Goal: Complete application form

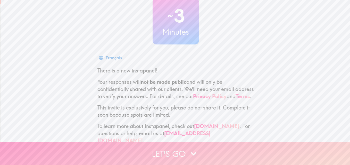
scroll to position [49, 0]
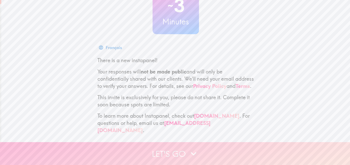
click at [179, 149] on button "Let's go" at bounding box center [175, 154] width 350 height 23
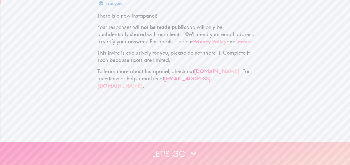
scroll to position [0, 0]
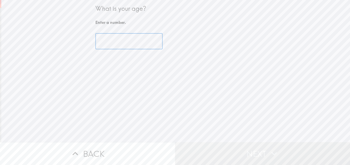
click at [127, 38] on input "number" at bounding box center [128, 42] width 67 height 16
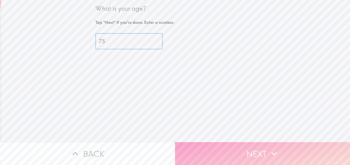
type input "75"
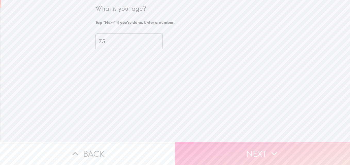
click at [227, 153] on button "Next" at bounding box center [262, 154] width 175 height 23
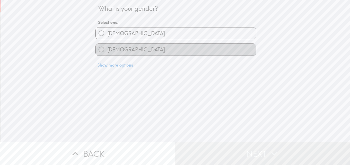
click at [126, 48] on label "[DEMOGRAPHIC_DATA]" at bounding box center [176, 50] width 160 height 12
click at [107, 48] on input "[DEMOGRAPHIC_DATA]" at bounding box center [102, 50] width 12 height 12
radio input "true"
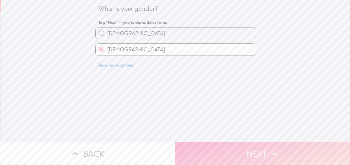
click at [239, 150] on button "Next" at bounding box center [262, 154] width 175 height 23
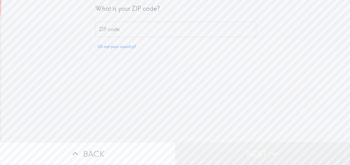
click at [119, 26] on input "ZIP code" at bounding box center [175, 30] width 161 height 16
type input "85053"
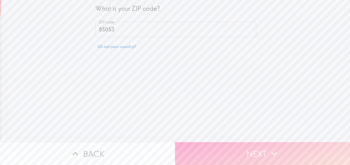
click at [233, 151] on button "Next" at bounding box center [262, 154] width 175 height 23
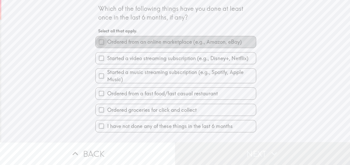
click at [101, 42] on input "Ordered from an online marketplace (e.g., Amazon, eBay)" at bounding box center [102, 42] width 12 height 12
checkbox input "true"
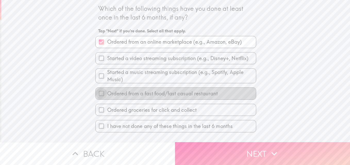
click at [98, 94] on input "Ordered from a fast food/fast casual restaurant" at bounding box center [102, 94] width 12 height 12
checkbox input "true"
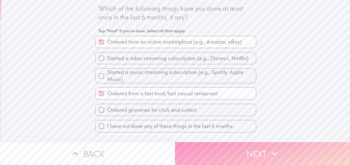
click at [97, 110] on input "Ordered groceries for click and collect" at bounding box center [102, 110] width 12 height 12
checkbox input "true"
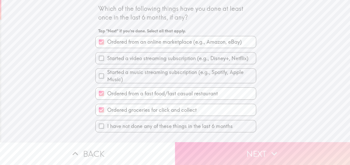
click at [302, 147] on button "Next" at bounding box center [262, 154] width 175 height 23
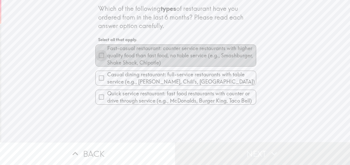
click at [96, 57] on input "Fast-casual restaurant: counter service restaurants with higher quality food th…" at bounding box center [102, 56] width 12 height 12
checkbox input "true"
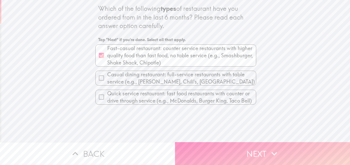
click at [96, 97] on input "Quick service restaurant: fast food restaurants with counter or drive through s…" at bounding box center [102, 98] width 12 height 12
checkbox input "true"
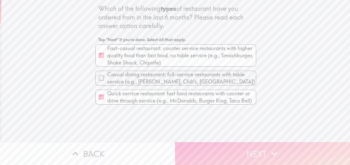
click at [241, 148] on button "Next" at bounding box center [262, 154] width 175 height 23
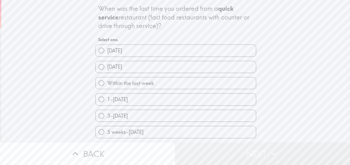
click at [127, 54] on label "[DATE]" at bounding box center [176, 51] width 160 height 12
click at [107, 54] on input "[DATE]" at bounding box center [102, 51] width 12 height 12
radio input "true"
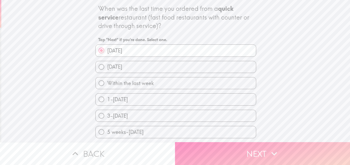
click at [258, 155] on button "Next" at bounding box center [262, 154] width 175 height 23
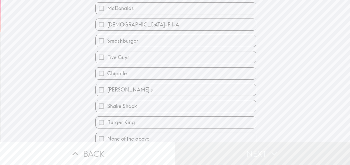
scroll to position [40, 0]
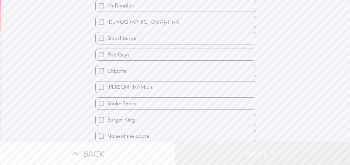
click at [164, 135] on label "None of the above" at bounding box center [176, 137] width 160 height 12
click at [107, 135] on input "None of the above" at bounding box center [102, 137] width 12 height 12
checkbox input "true"
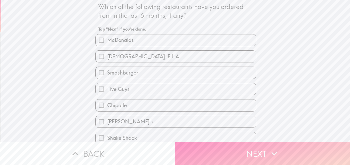
scroll to position [0, 0]
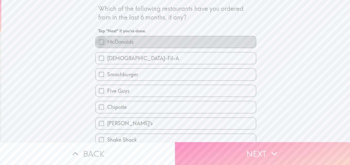
click at [98, 41] on input "McDonalds" at bounding box center [102, 42] width 12 height 12
checkbox input "true"
checkbox input "false"
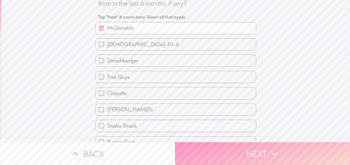
scroll to position [26, 0]
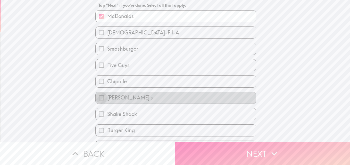
click at [97, 96] on input "[PERSON_NAME]'s" at bounding box center [102, 98] width 12 height 12
checkbox input "true"
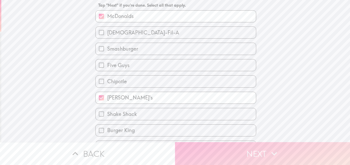
click at [227, 154] on button "Next" at bounding box center [262, 154] width 175 height 23
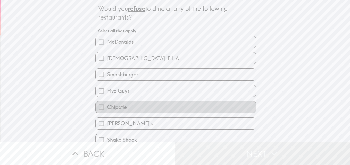
click at [138, 109] on label "Chipotle" at bounding box center [176, 108] width 160 height 12
click at [107, 109] on input "Chipotle" at bounding box center [102, 108] width 12 height 12
checkbox input "true"
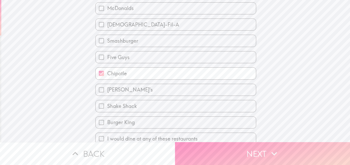
scroll to position [40, 0]
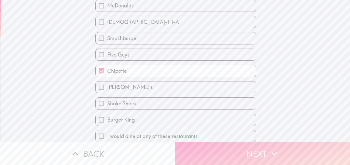
click at [239, 143] on button "Next" at bounding box center [262, 154] width 175 height 23
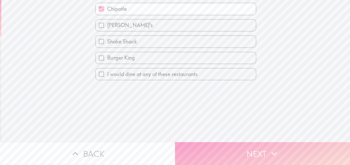
scroll to position [0, 0]
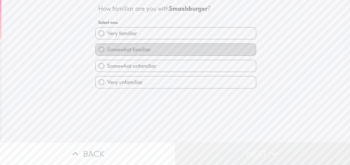
click at [137, 51] on span "Somewhat familiar" at bounding box center [128, 49] width 43 height 7
click at [107, 51] on input "Somewhat familiar" at bounding box center [102, 50] width 12 height 12
radio input "true"
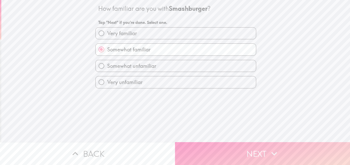
click at [223, 149] on button "Next" at bounding box center [262, 154] width 175 height 23
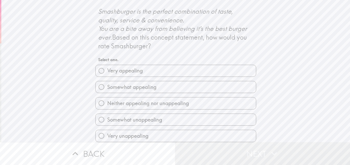
scroll to position [232, 0]
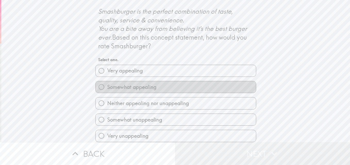
click at [134, 91] on span "Somewhat appealing" at bounding box center [131, 87] width 49 height 7
click at [107, 93] on input "Somewhat appealing" at bounding box center [102, 87] width 12 height 12
radio input "true"
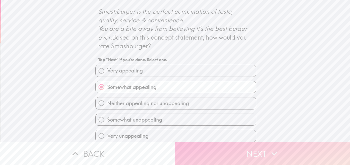
click at [224, 145] on button "Next" at bounding box center [262, 154] width 175 height 23
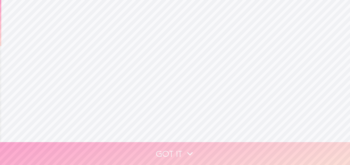
scroll to position [0, 0]
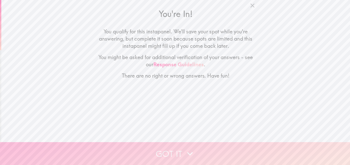
click at [198, 148] on button "Got it" at bounding box center [175, 154] width 350 height 23
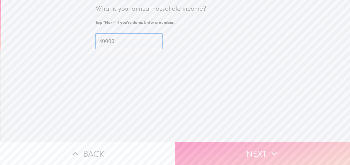
type input "40000"
click at [258, 148] on button "Next" at bounding box center [262, 154] width 175 height 23
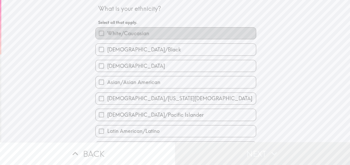
click at [152, 36] on label "White/Caucasian" at bounding box center [176, 34] width 160 height 12
click at [107, 36] on input "White/Caucasian" at bounding box center [102, 34] width 12 height 12
checkbox input "true"
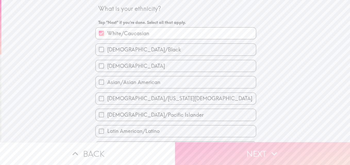
click at [254, 150] on button "Next" at bounding box center [262, 154] width 175 height 23
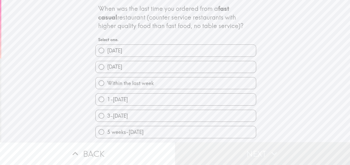
click at [122, 54] on label "[DATE]" at bounding box center [176, 51] width 160 height 12
click at [107, 54] on input "[DATE]" at bounding box center [102, 51] width 12 height 12
radio input "true"
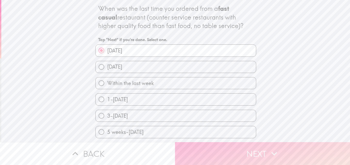
click at [247, 152] on button "Next" at bounding box center [262, 154] width 175 height 23
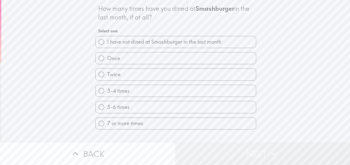
click at [160, 45] on span "I have not dined at Smashburger in the last month" at bounding box center [164, 41] width 114 height 7
click at [107, 45] on input "I have not dined at Smashburger in the last month" at bounding box center [102, 42] width 12 height 12
radio input "true"
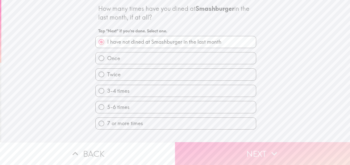
click at [209, 147] on button "Next" at bounding box center [262, 154] width 175 height 23
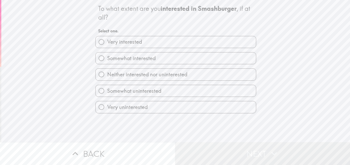
click at [142, 77] on span "Neither interested nor uninterested" at bounding box center [147, 74] width 80 height 7
click at [107, 77] on input "Neither interested nor uninterested" at bounding box center [102, 75] width 12 height 12
radio input "true"
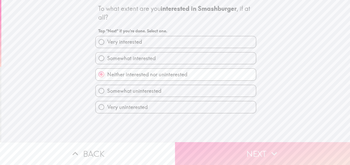
click at [259, 147] on button "Next" at bounding box center [262, 154] width 175 height 23
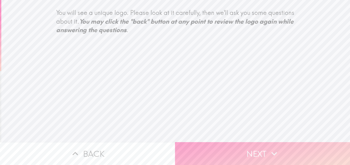
click at [256, 147] on button "Next" at bounding box center [262, 154] width 175 height 23
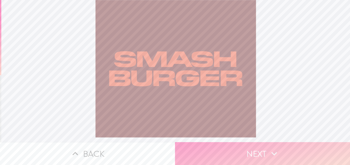
click at [273, 148] on icon "button" at bounding box center [274, 153] width 11 height 11
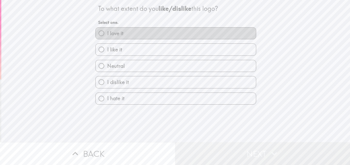
click at [130, 36] on label "I love it" at bounding box center [176, 34] width 160 height 12
click at [107, 36] on input "I love it" at bounding box center [102, 34] width 12 height 12
radio input "true"
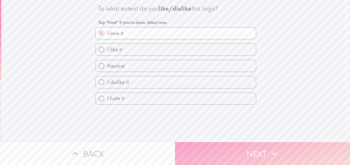
click at [243, 144] on button "Next" at bounding box center [262, 154] width 175 height 23
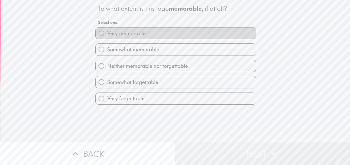
click at [132, 33] on span "Very memorable" at bounding box center [126, 33] width 38 height 7
click at [107, 33] on input "Very memorable" at bounding box center [102, 34] width 12 height 12
radio input "true"
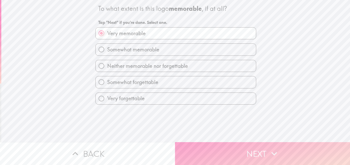
click at [245, 148] on button "Next" at bounding box center [262, 154] width 175 height 23
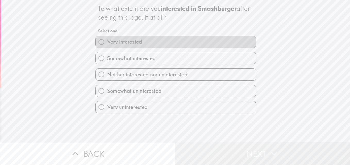
click at [113, 40] on span "Very interested" at bounding box center [124, 41] width 35 height 7
click at [107, 40] on input "Very interested" at bounding box center [102, 42] width 12 height 12
radio input "true"
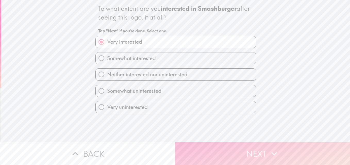
click at [277, 150] on icon "button" at bounding box center [274, 153] width 11 height 11
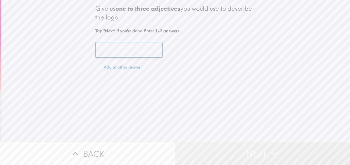
click at [97, 46] on input "text" at bounding box center [128, 50] width 67 height 16
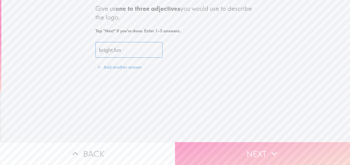
type input "bright,fun"
click at [248, 153] on button "Next" at bounding box center [262, 154] width 175 height 23
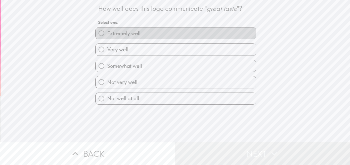
click at [121, 30] on span "Extremely well" at bounding box center [123, 33] width 33 height 7
click at [107, 30] on input "Extremely well" at bounding box center [102, 34] width 12 height 12
radio input "true"
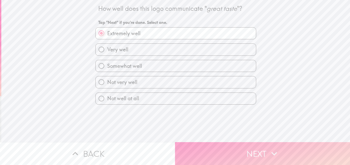
click at [226, 145] on button "Next" at bounding box center [262, 154] width 175 height 23
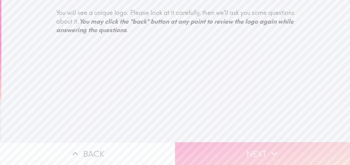
click at [253, 148] on button "Next" at bounding box center [262, 154] width 175 height 23
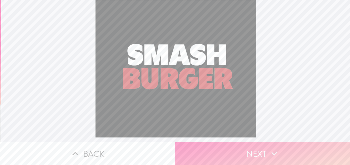
click at [258, 149] on button "Next" at bounding box center [262, 154] width 175 height 23
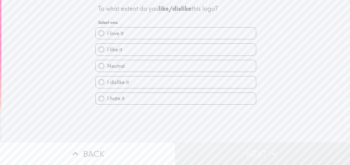
click at [113, 53] on span "I like it" at bounding box center [114, 49] width 15 height 7
click at [107, 53] on input "I like it" at bounding box center [102, 50] width 12 height 12
radio input "true"
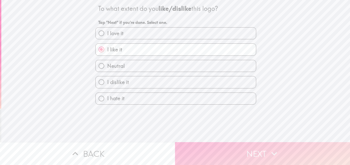
click at [238, 148] on button "Next" at bounding box center [262, 154] width 175 height 23
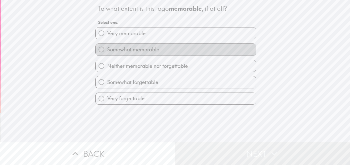
click at [120, 49] on span "Somewhat memorable" at bounding box center [133, 49] width 52 height 7
click at [107, 49] on input "Somewhat memorable" at bounding box center [102, 50] width 12 height 12
radio input "true"
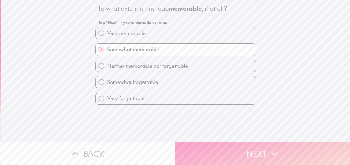
click at [256, 156] on button "Next" at bounding box center [262, 154] width 175 height 23
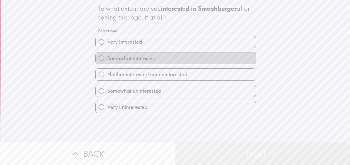
click at [131, 59] on span "Somewhat interested" at bounding box center [131, 58] width 48 height 7
click at [107, 59] on input "Somewhat interested" at bounding box center [102, 59] width 12 height 12
radio input "true"
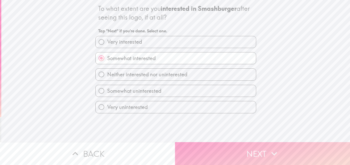
click at [213, 146] on button "Next" at bounding box center [262, 154] width 175 height 23
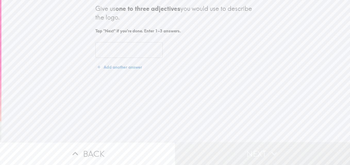
click at [112, 58] on input "text" at bounding box center [128, 50] width 67 height 16
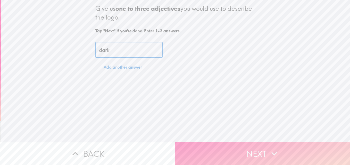
type input "dark"
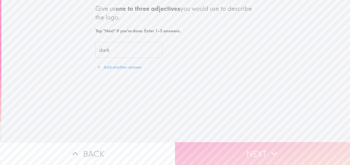
click at [245, 146] on button "Next" at bounding box center [262, 154] width 175 height 23
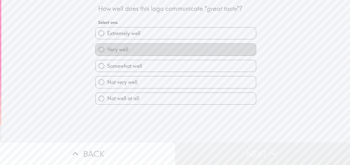
click at [136, 53] on label "Very well" at bounding box center [176, 50] width 160 height 12
click at [107, 53] on input "Very well" at bounding box center [102, 50] width 12 height 12
radio input "true"
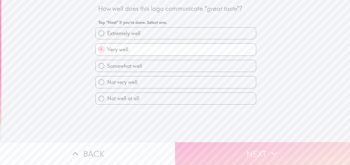
click at [234, 145] on button "Next" at bounding box center [262, 154] width 175 height 23
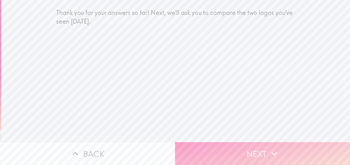
click at [236, 152] on button "Next" at bounding box center [262, 154] width 175 height 23
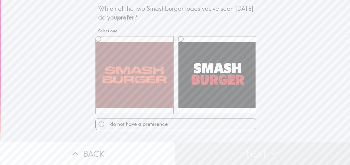
click at [115, 58] on label at bounding box center [134, 75] width 78 height 78
click at [104, 45] on input "radio" at bounding box center [99, 39] width 12 height 12
radio input "true"
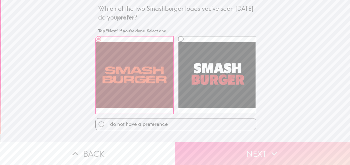
click at [252, 152] on button "Next" at bounding box center [262, 154] width 175 height 23
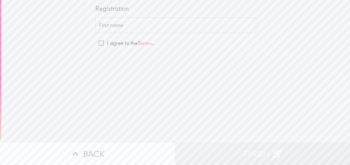
click at [109, 27] on input "First name" at bounding box center [175, 26] width 161 height 16
type input "[PERSON_NAME]"
click at [97, 44] on input "I agree to the Terms ." at bounding box center [101, 43] width 12 height 12
checkbox input "true"
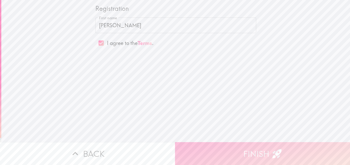
click at [250, 150] on button "Finish" at bounding box center [262, 154] width 175 height 23
